Goal: Task Accomplishment & Management: Use online tool/utility

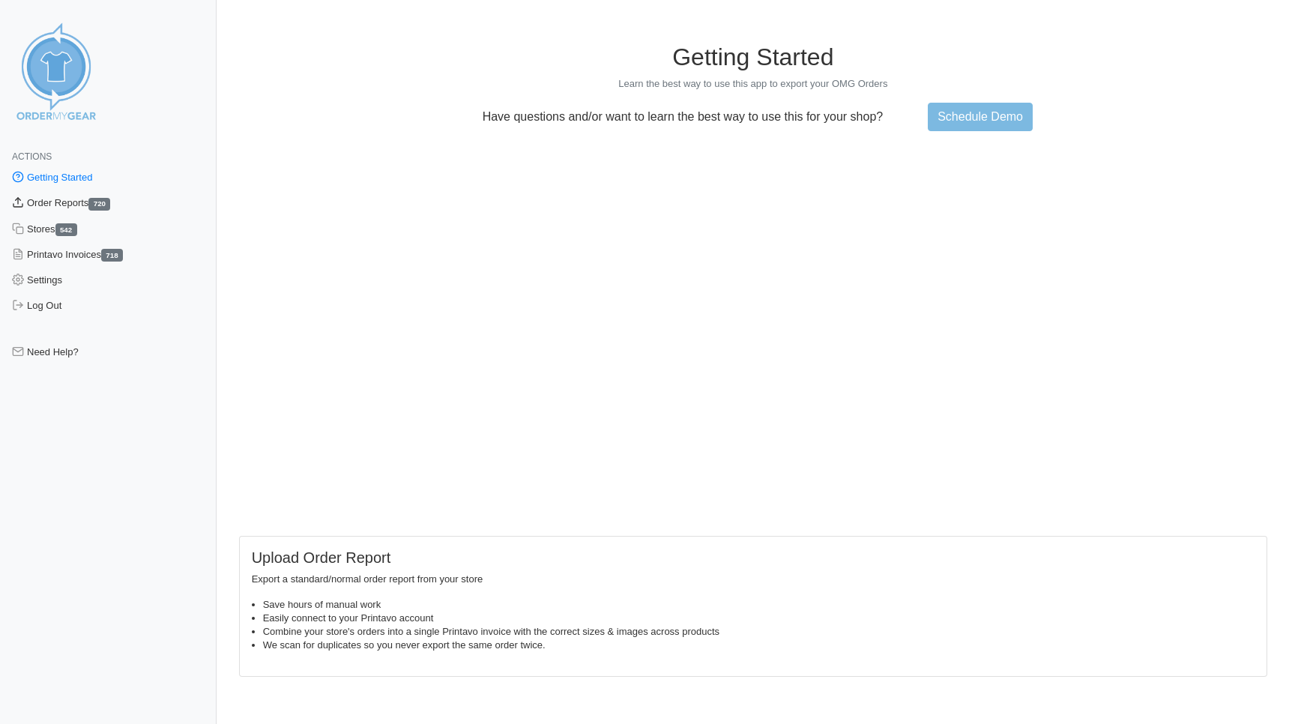
click at [67, 205] on link "Order Reports 720" at bounding box center [108, 202] width 217 height 25
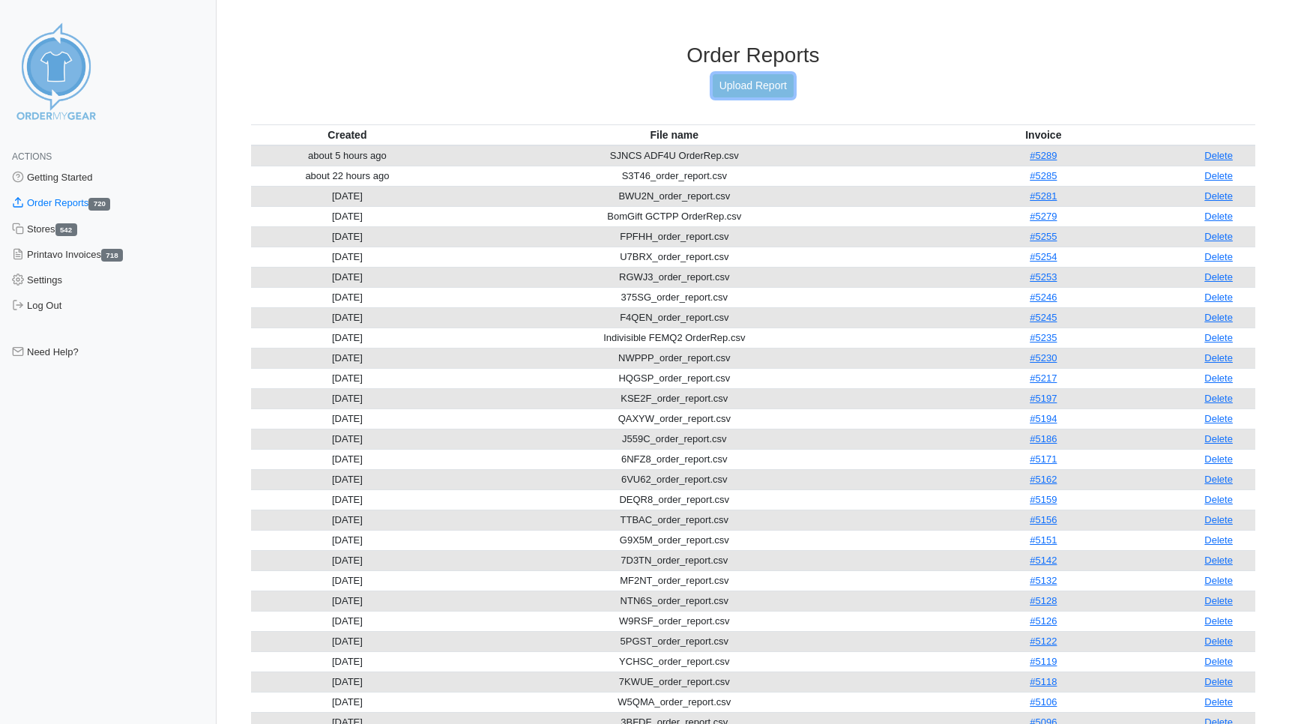
click at [764, 85] on link "Upload Report" at bounding box center [753, 85] width 81 height 23
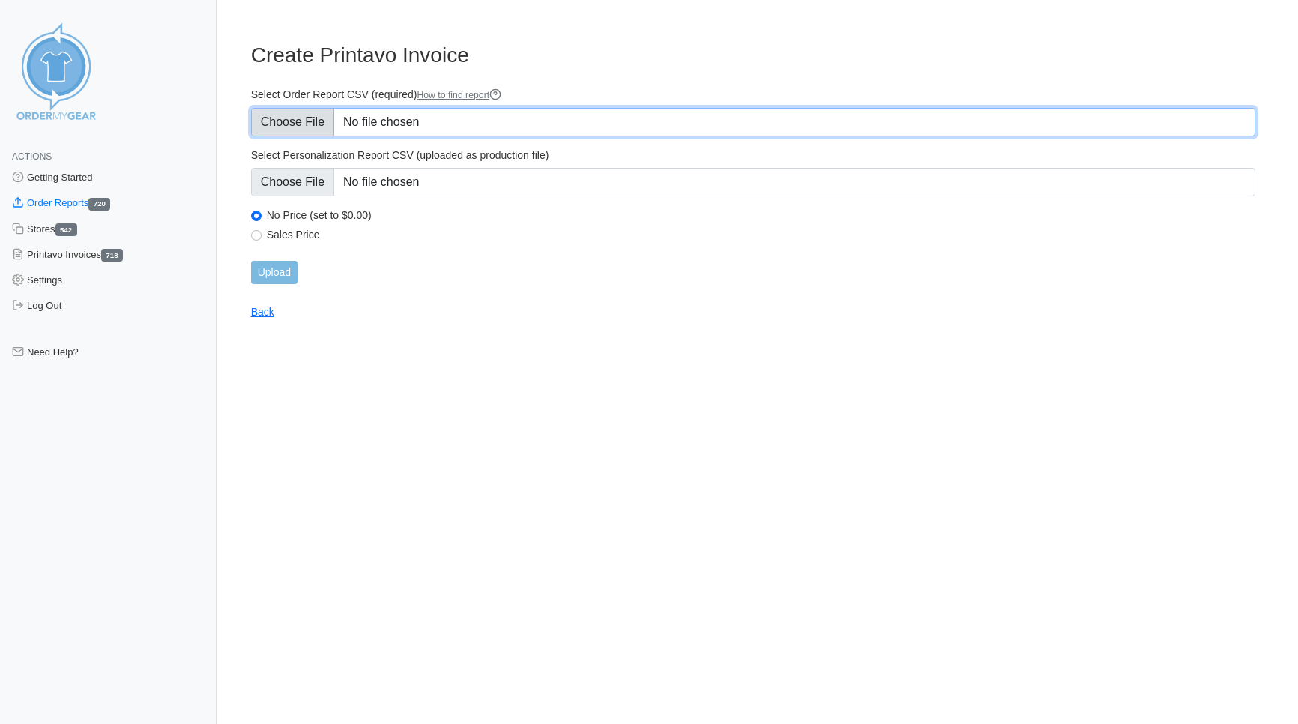
click at [307, 126] on input "Select Order Report CSV (required) How to find report" at bounding box center [753, 122] width 1004 height 28
type input "C:\fakepath\93SXG_order_report.csv"
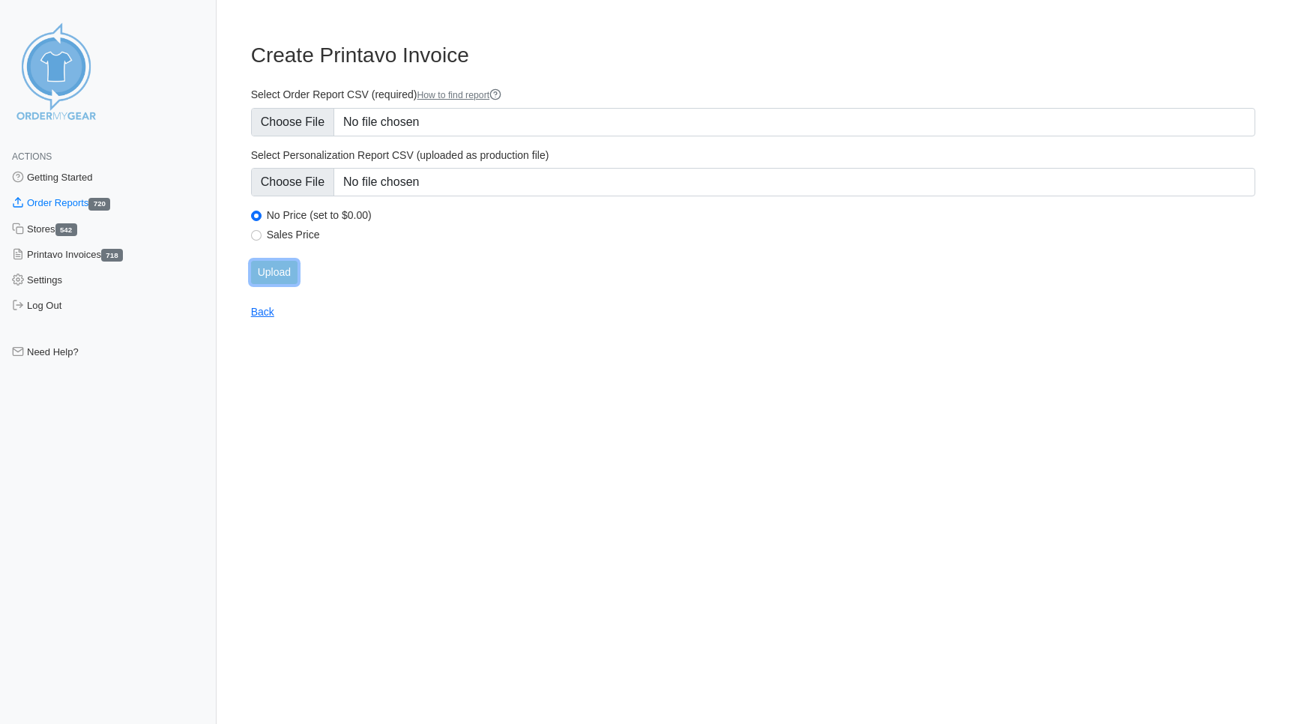
click at [285, 273] on input "Upload" at bounding box center [274, 272] width 46 height 23
